Goal: Information Seeking & Learning: Learn about a topic

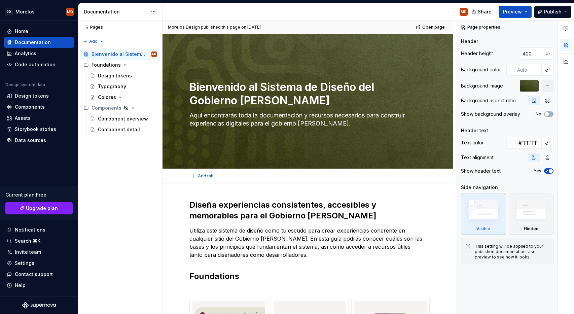
type textarea "*"
click at [134, 76] on div "Design tokens" at bounding box center [127, 75] width 59 height 9
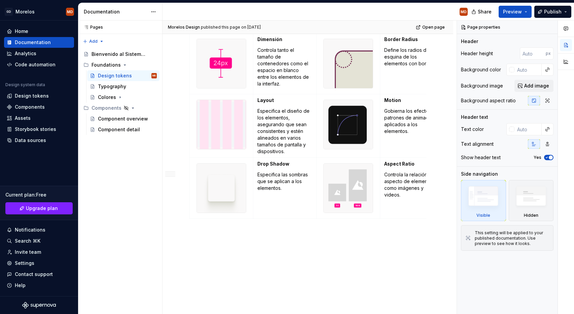
scroll to position [558, 0]
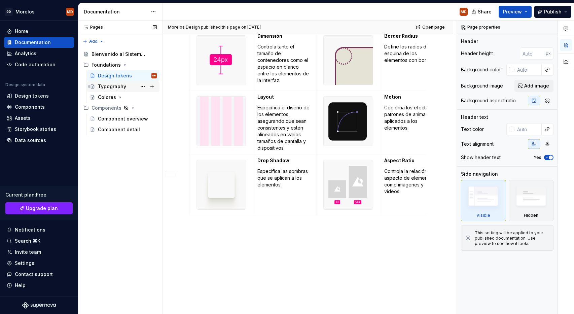
click at [107, 88] on div "Typography" at bounding box center [112, 86] width 28 height 7
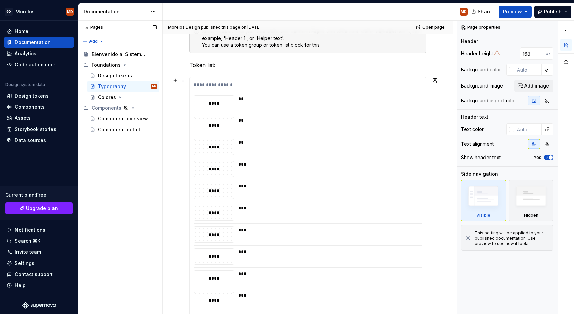
scroll to position [249, 0]
type textarea "*"
